Goal: Task Accomplishment & Management: Manage account settings

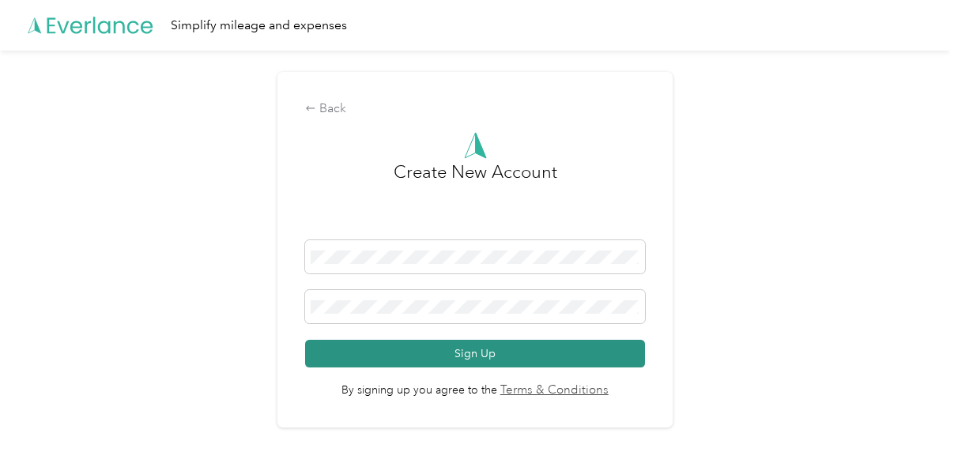
click at [476, 356] on button "Sign Up" at bounding box center [474, 354] width 339 height 28
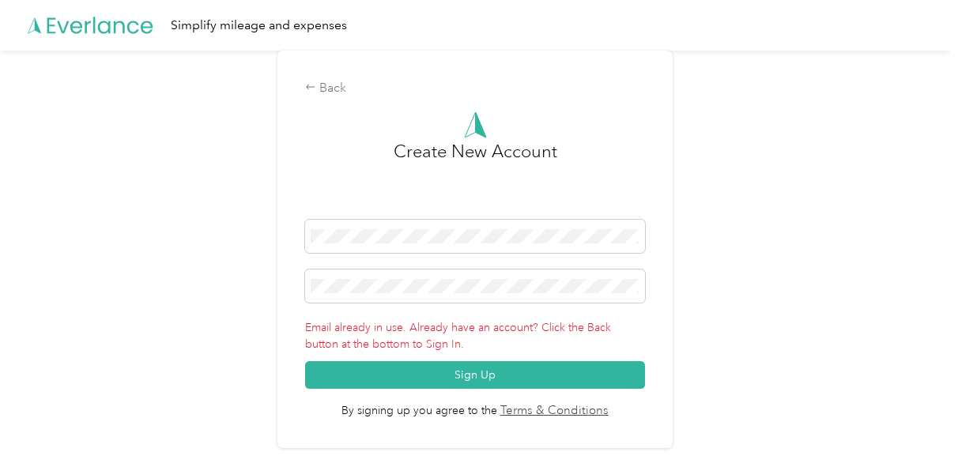
click at [838, 198] on div "Back Create New Account Email already in use. Already have an account? Click th…" at bounding box center [475, 256] width 950 height 411
click at [332, 83] on div "Back" at bounding box center [474, 88] width 339 height 19
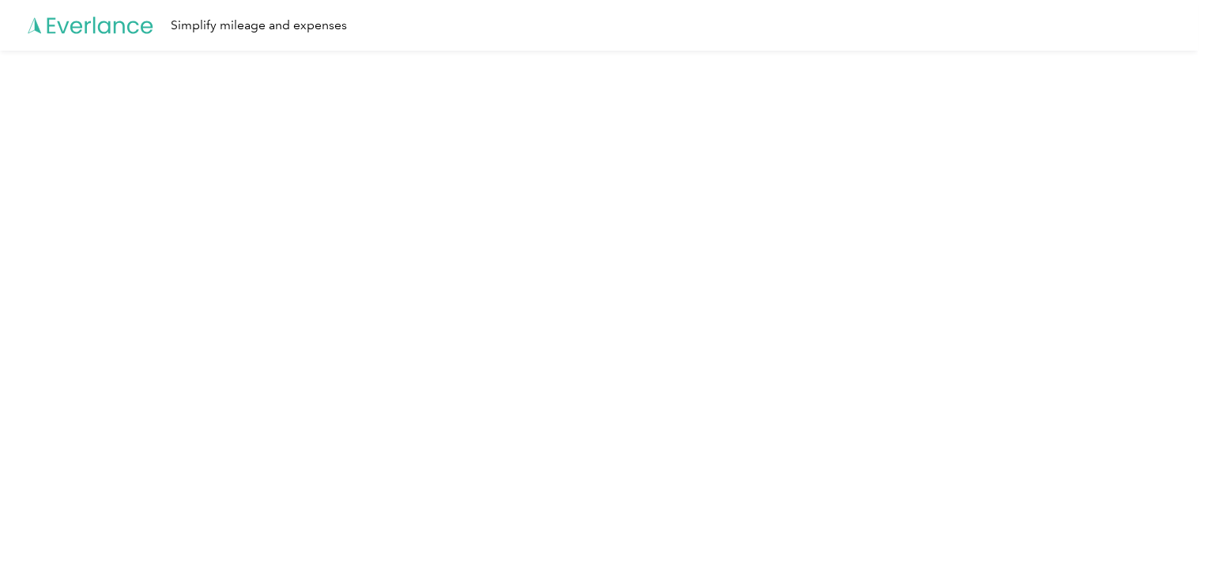
click at [679, 257] on html "Simplify mileage and expenses" at bounding box center [599, 293] width 1198 height 587
click at [117, 30] on icon at bounding box center [91, 25] width 126 height 91
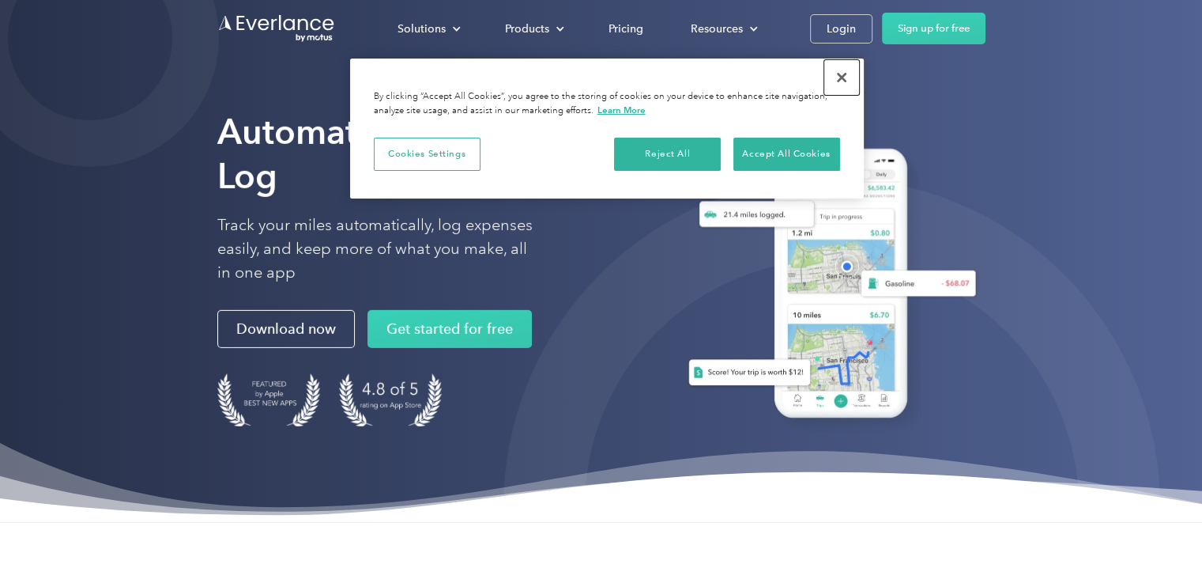
click at [832, 81] on button "Close" at bounding box center [841, 77] width 35 height 35
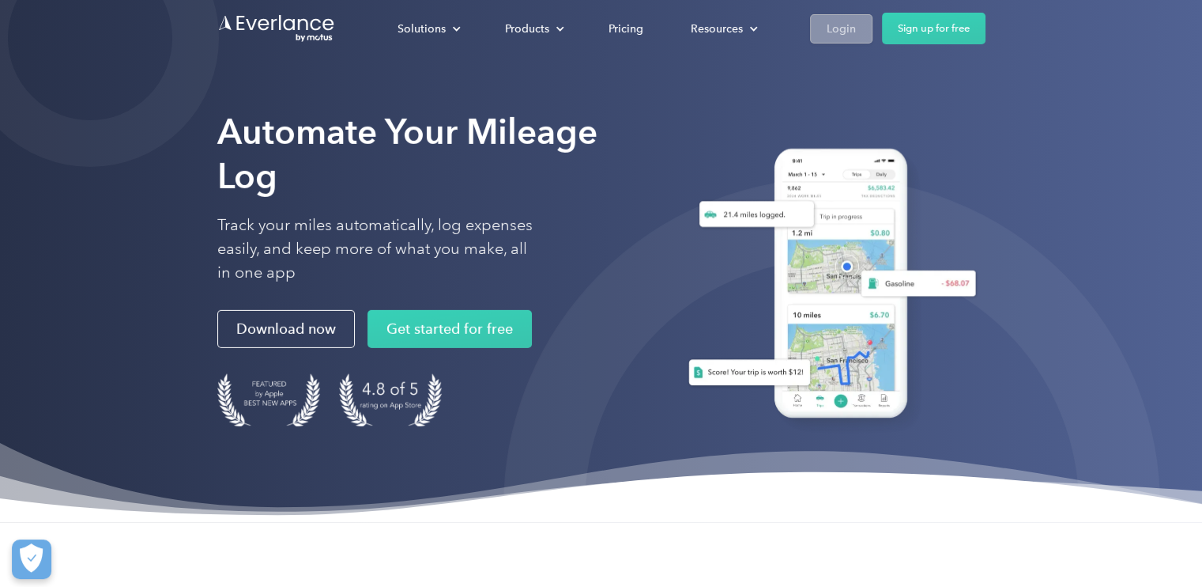
click at [839, 34] on div "Login" at bounding box center [841, 29] width 29 height 20
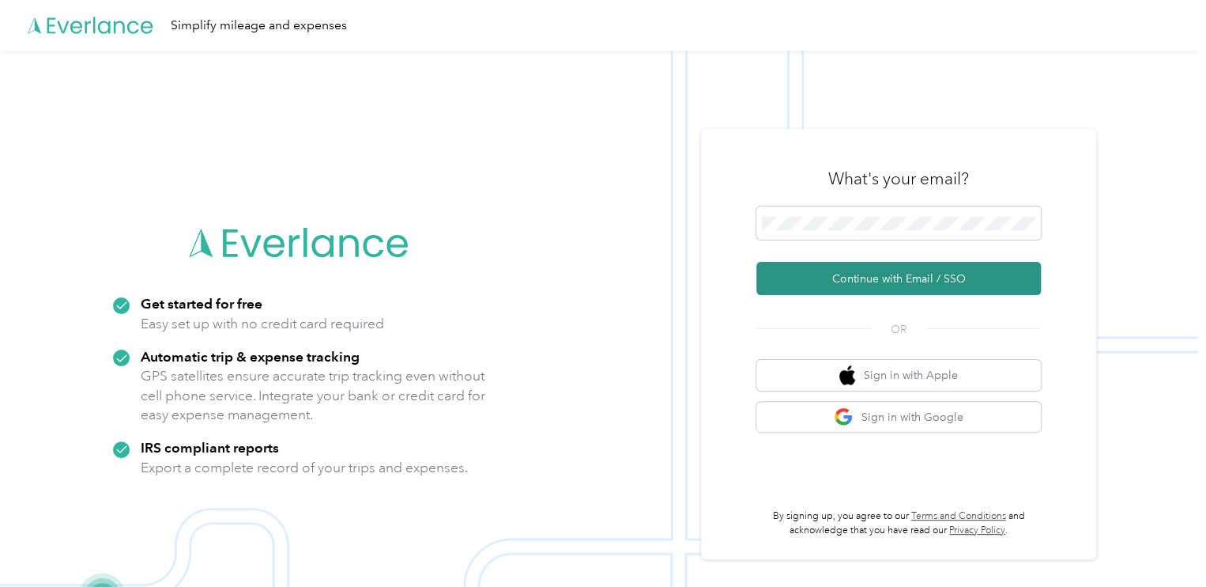
click at [858, 279] on button "Continue with Email / SSO" at bounding box center [898, 278] width 285 height 33
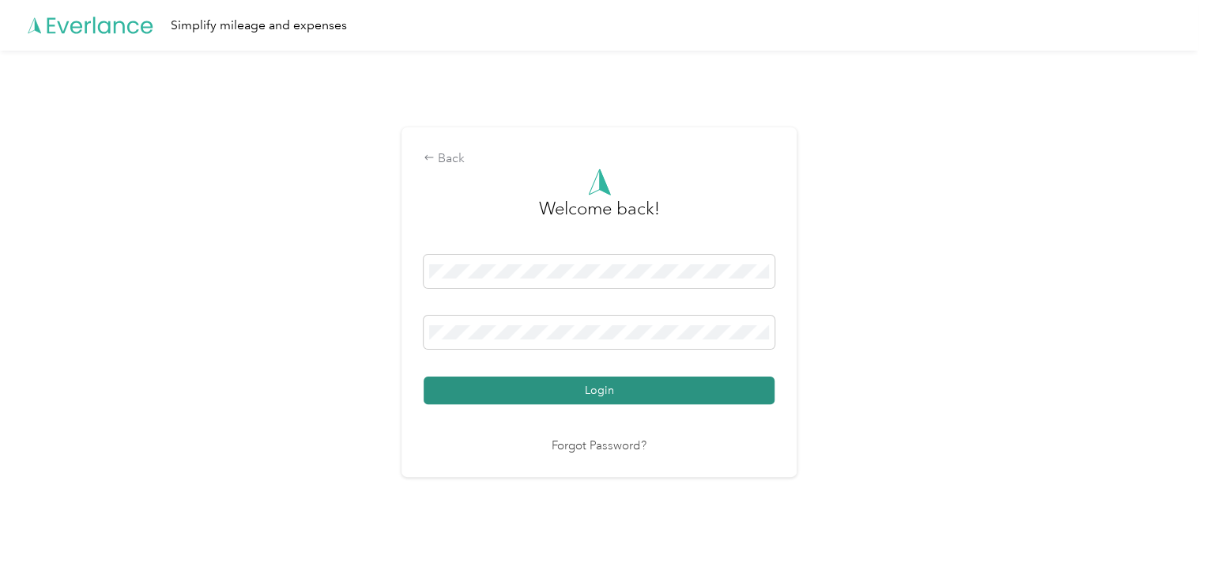
click at [594, 390] on button "Login" at bounding box center [599, 390] width 351 height 28
